Goal: Transaction & Acquisition: Book appointment/travel/reservation

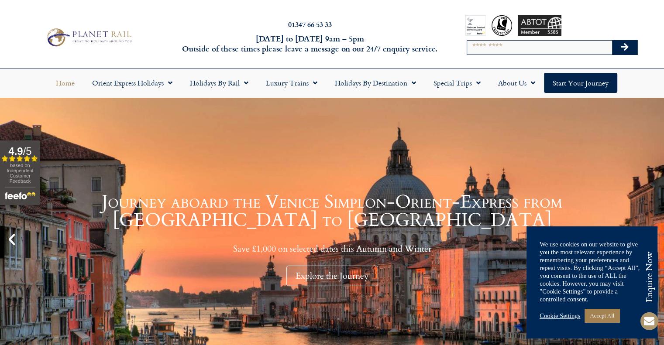
click at [501, 51] on input "Search" at bounding box center [539, 48] width 145 height 14
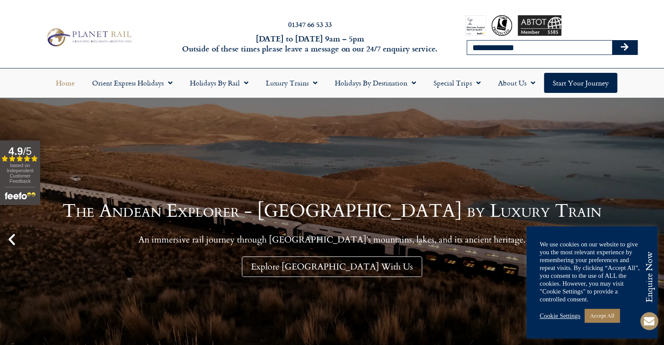
type input "**********"
click at [612, 41] on button "Search" at bounding box center [624, 48] width 25 height 14
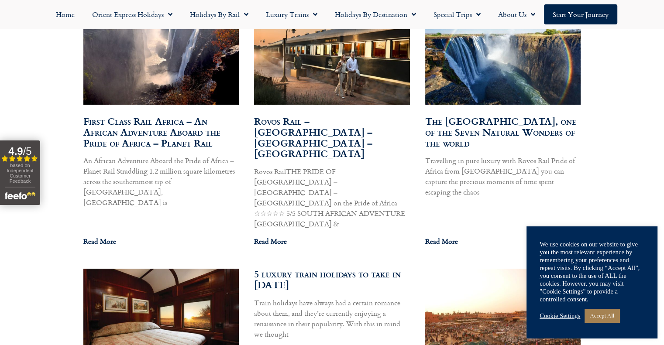
scroll to position [577, 0]
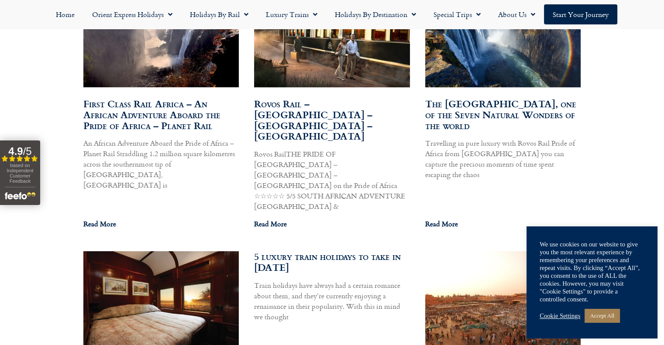
click at [327, 114] on link "Rovos Rail – Cape Town – Pretoria – Victoria Falls" at bounding box center [313, 119] width 118 height 47
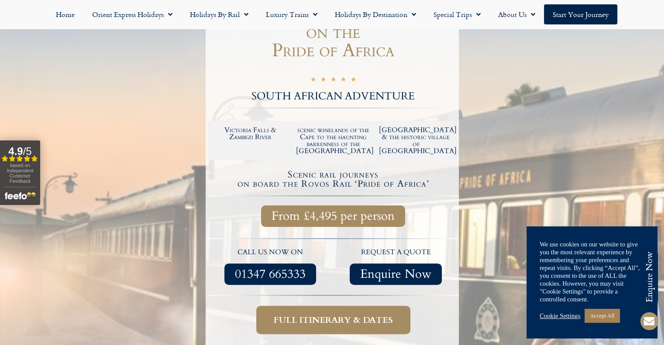
scroll to position [192, 0]
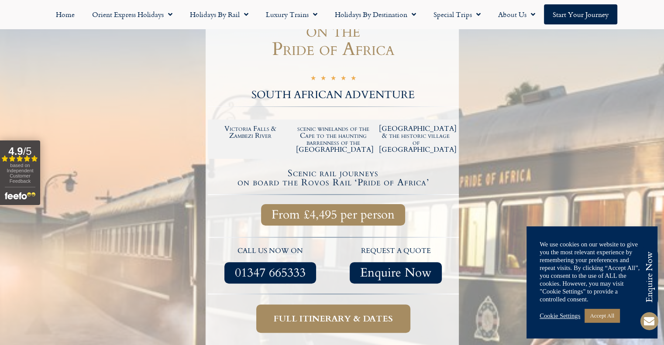
click at [314, 305] on link "Full itinerary & dates" at bounding box center [333, 319] width 154 height 28
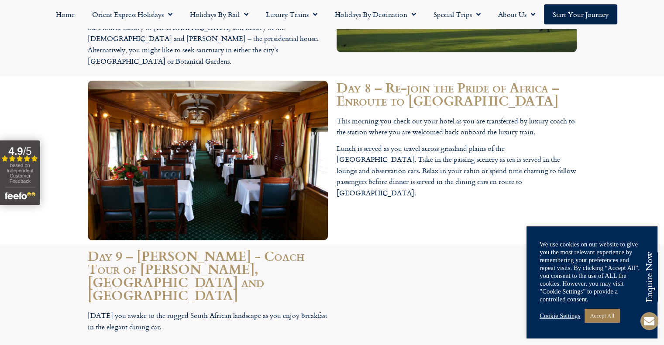
scroll to position [2661, 0]
